Goal: Task Accomplishment & Management: Use online tool/utility

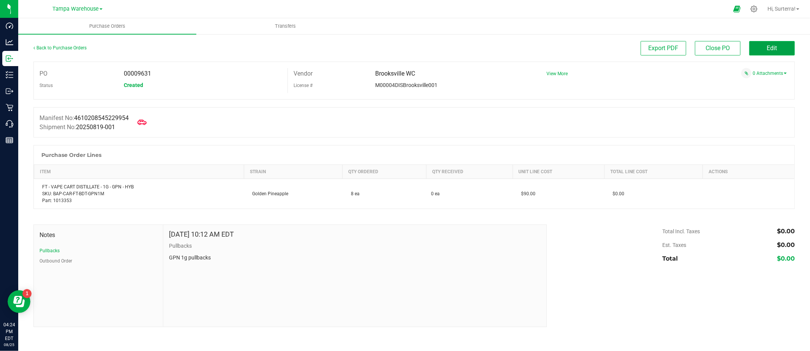
click at [773, 46] on span "Edit" at bounding box center [772, 47] width 10 height 7
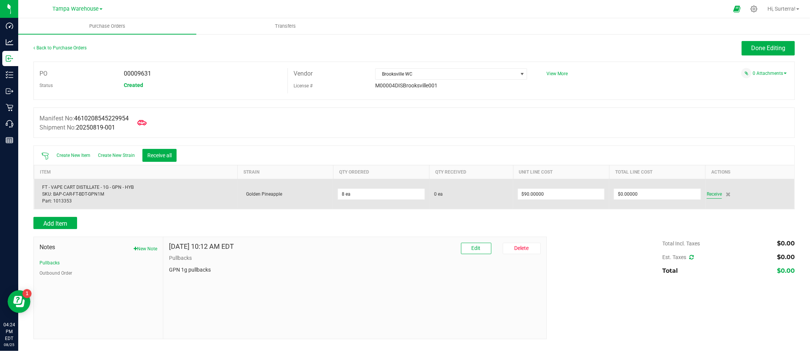
click at [711, 193] on span "Receive" at bounding box center [714, 193] width 15 height 9
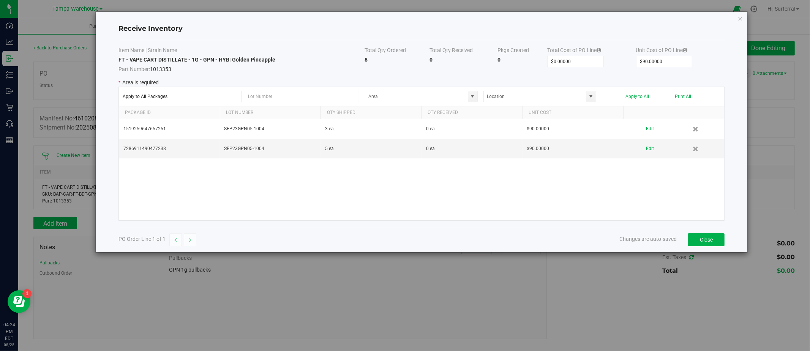
type input "State Pantry 1"
click at [708, 241] on button "Close" at bounding box center [706, 239] width 36 height 13
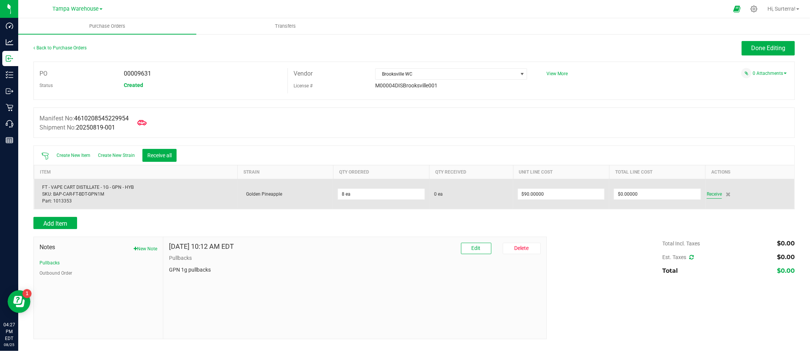
click at [713, 192] on span "Receive" at bounding box center [714, 193] width 15 height 9
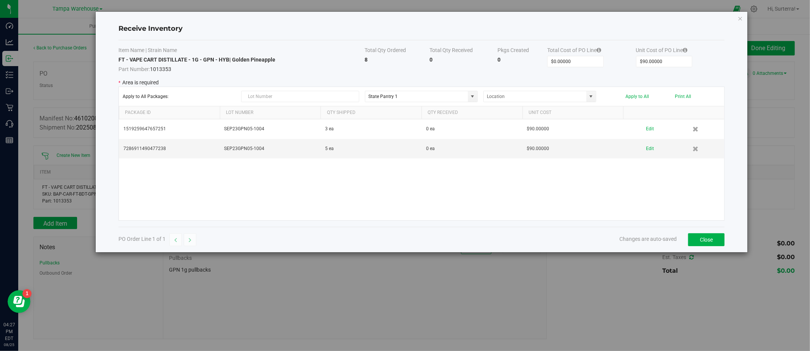
click at [741, 20] on icon "Close modal" at bounding box center [740, 18] width 5 height 9
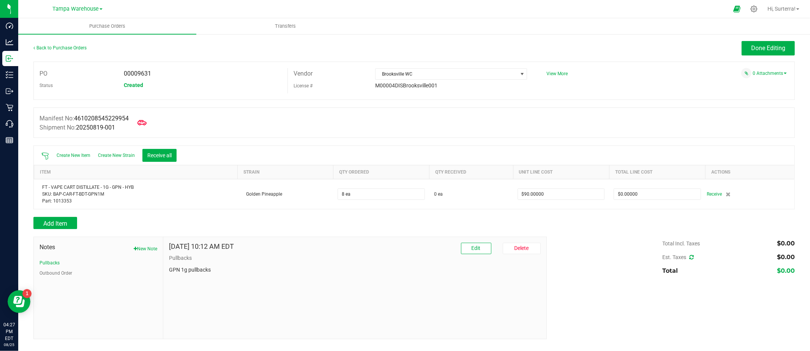
drag, startPoint x: 776, startPoint y: 9, endPoint x: 775, endPoint y: 13, distance: 4.4
click at [776, 9] on span "Hi, Surterra!" at bounding box center [781, 9] width 28 height 6
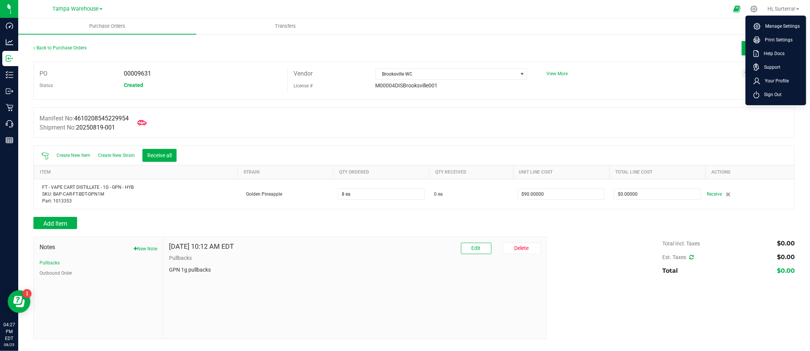
click at [769, 92] on span "Sign Out" at bounding box center [770, 95] width 22 height 8
